Goal: Answer question/provide support: Answer question/provide support

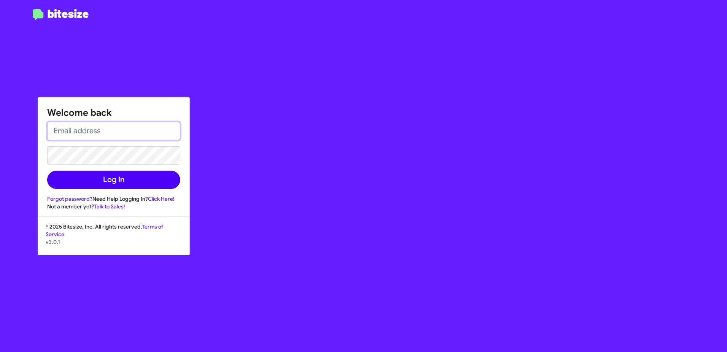
type input "[EMAIL_ADDRESS][DOMAIN_NAME]"
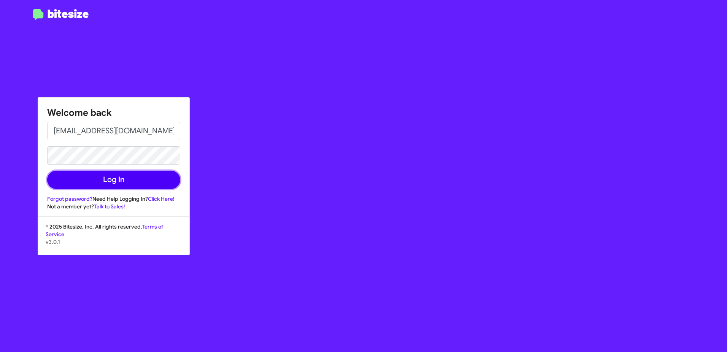
click at [133, 179] on button "Log In" at bounding box center [113, 179] width 133 height 18
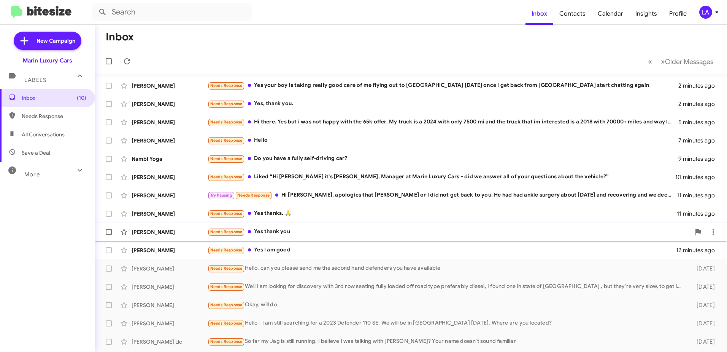
click at [293, 231] on div "Needs Response Yes thank you" at bounding box center [449, 231] width 483 height 9
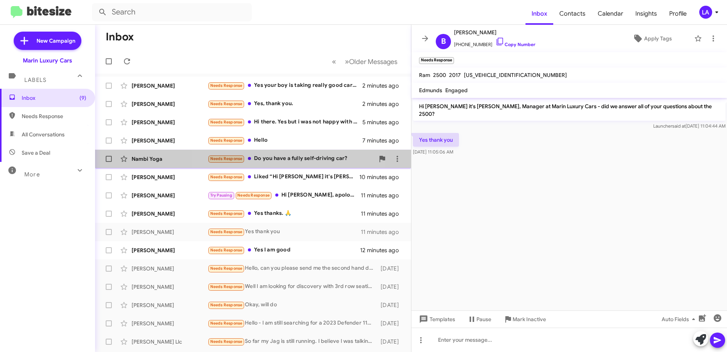
click at [297, 161] on div "Needs Response Do you have a fully self-driving car?" at bounding box center [291, 158] width 167 height 9
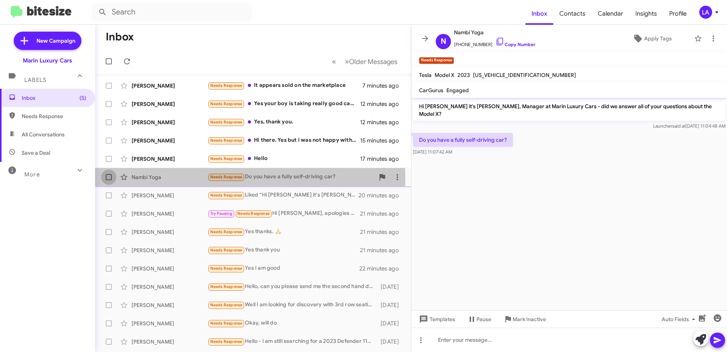
click at [110, 177] on span at bounding box center [109, 177] width 6 height 6
click at [109, 180] on input "checkbox" at bounding box center [108, 180] width 0 height 0
checkbox input "true"
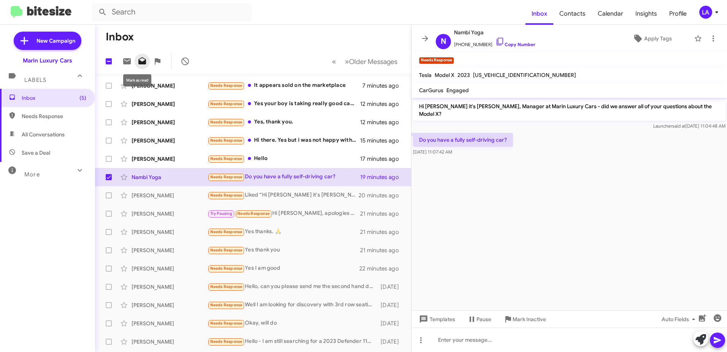
click at [141, 62] on icon at bounding box center [142, 60] width 8 height 7
